Goal: Find specific page/section: Find specific page/section

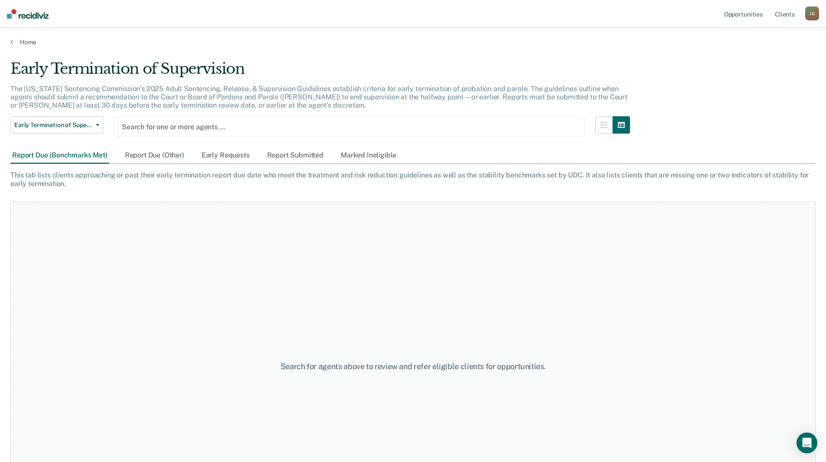
click at [135, 123] on div at bounding box center [349, 127] width 455 height 10
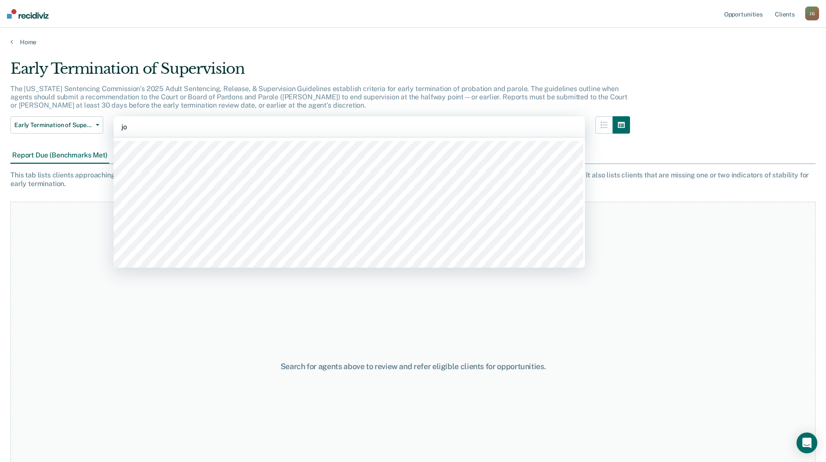
type input "[PERSON_NAME]"
type input "nath"
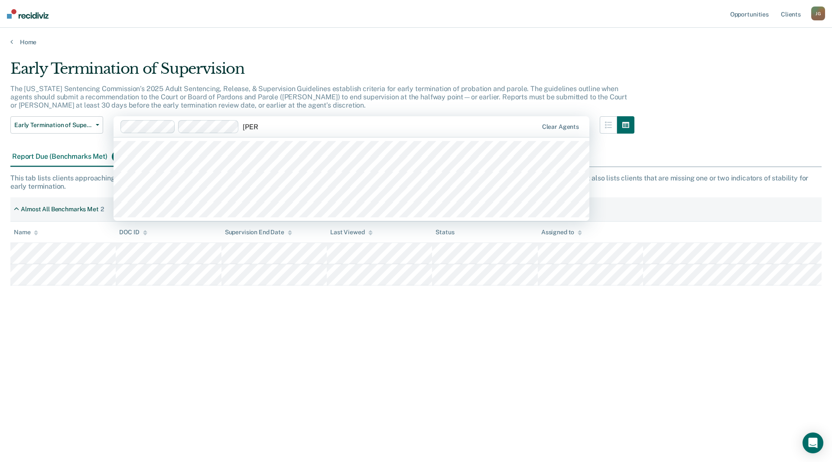
type input "danie"
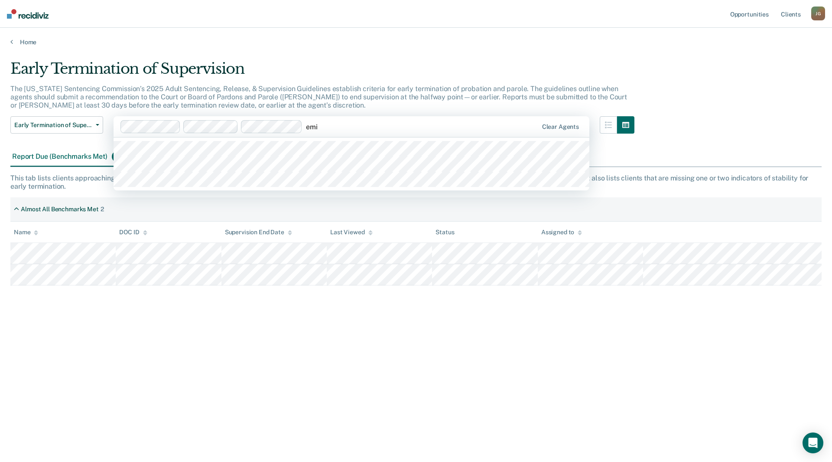
type input "[PERSON_NAME]"
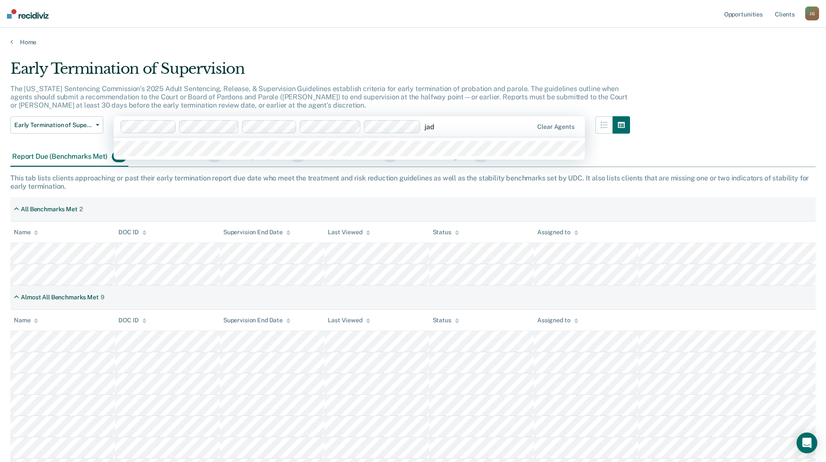
type input "jade"
click at [203, 157] on div at bounding box center [349, 148] width 471 height 22
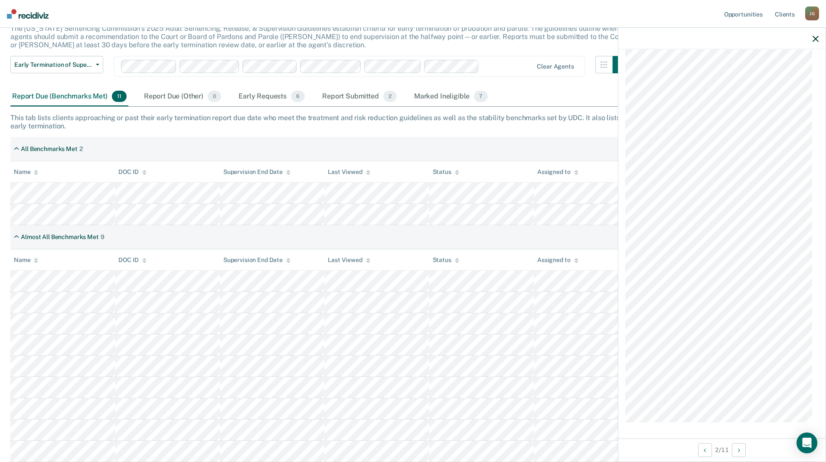
scroll to position [545, 0]
click at [741, 447] on button "Next Opportunity" at bounding box center [739, 450] width 14 height 14
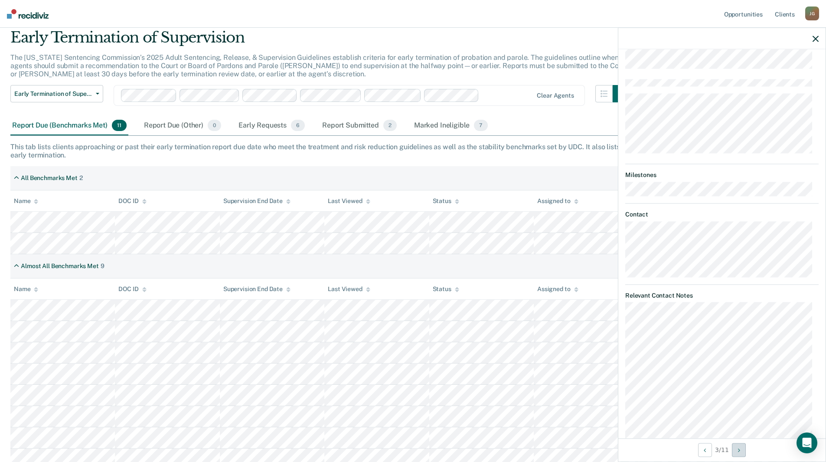
scroll to position [17, 0]
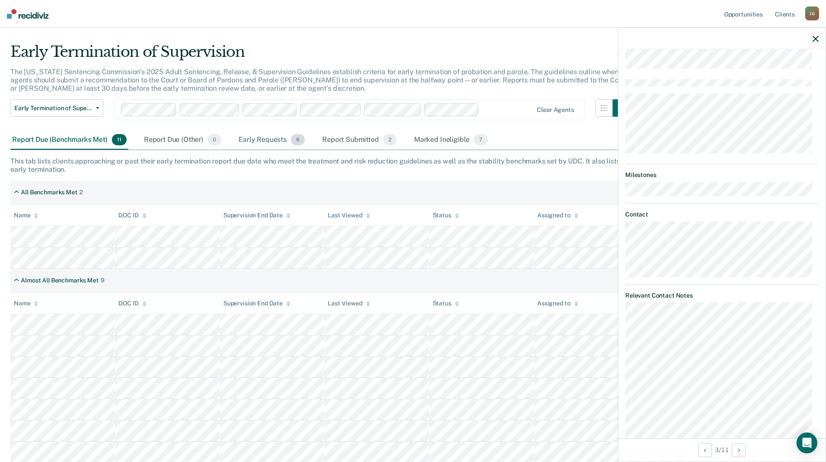
click at [254, 138] on div "Early Requests 6" at bounding box center [272, 139] width 70 height 19
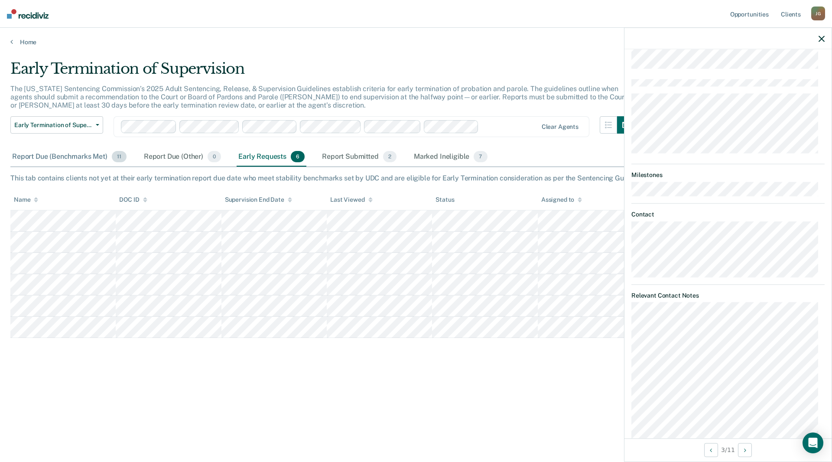
click at [71, 151] on div "Report Due (Benchmarks Met) 11" at bounding box center [69, 156] width 118 height 19
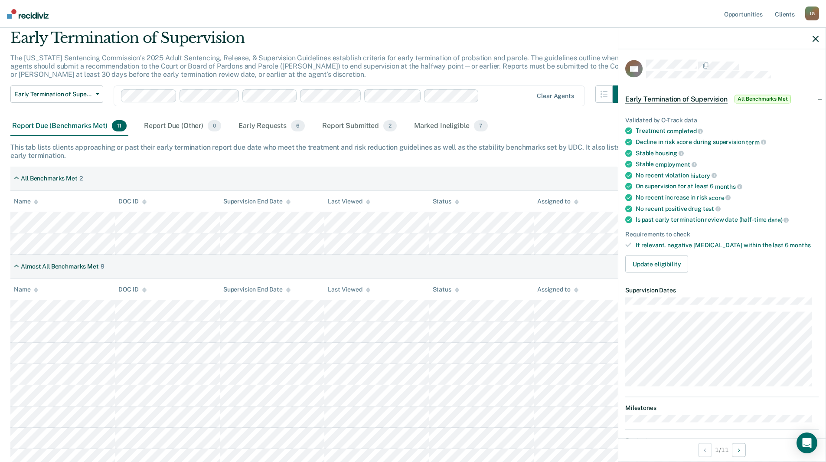
scroll to position [17, 0]
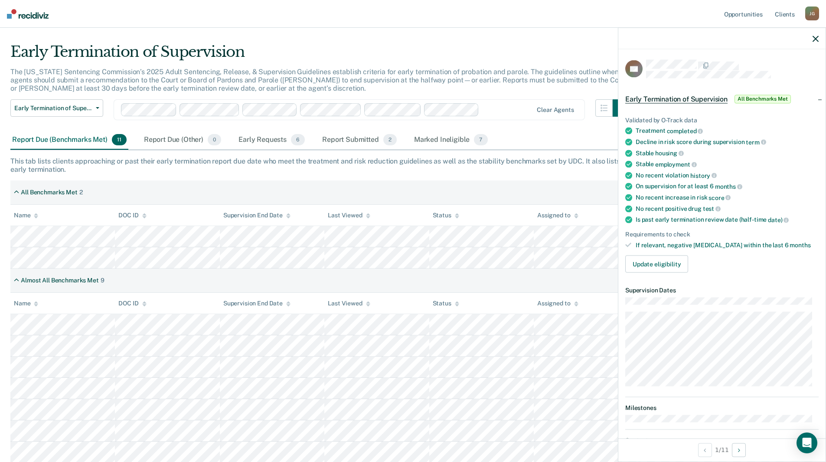
click at [82, 139] on div "Report Due (Benchmarks Met) 11" at bounding box center [69, 139] width 118 height 19
